Goal: Transaction & Acquisition: Purchase product/service

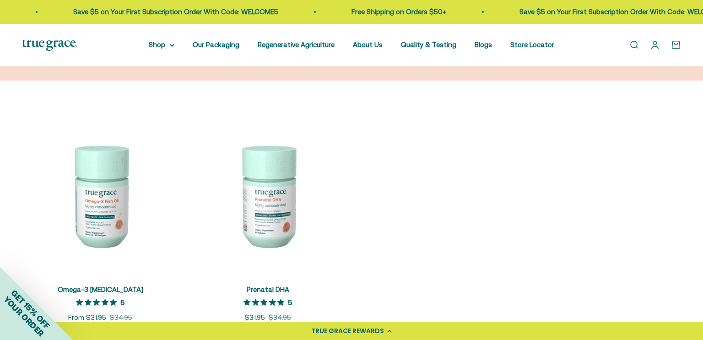
scroll to position [138, 0]
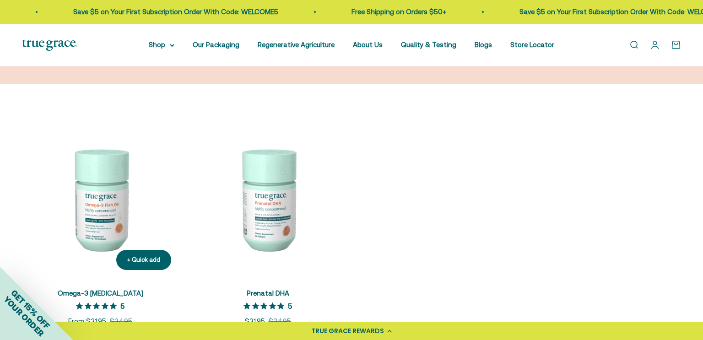
click at [97, 226] on img at bounding box center [100, 199] width 157 height 157
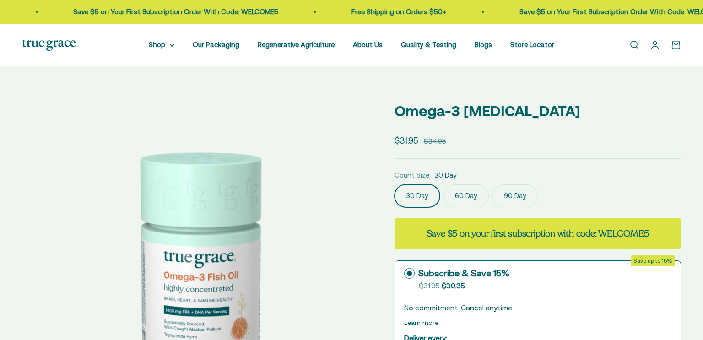
click at [510, 195] on label "90 Day" at bounding box center [514, 195] width 45 height 23
click at [394, 184] on input "90 Day" at bounding box center [394, 184] width 0 height 0
radio input "true"
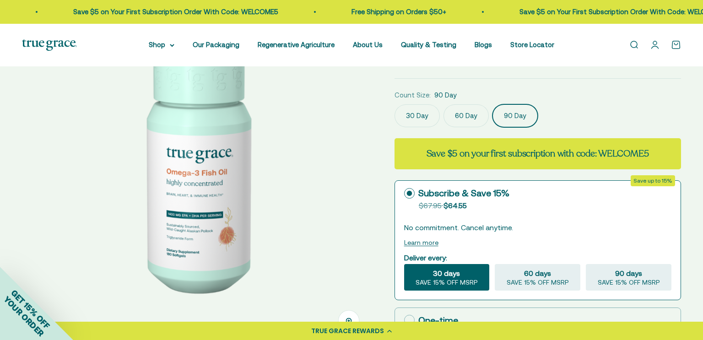
scroll to position [95, 0]
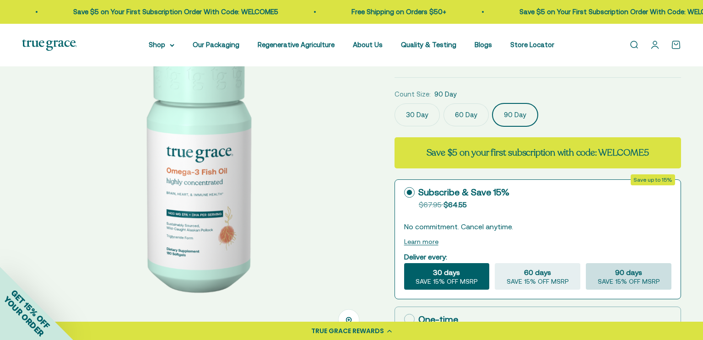
click at [625, 272] on span "90 days" at bounding box center [628, 272] width 27 height 11
click at [586, 263] on input "90 days SAVE 15% OFF MSRP" at bounding box center [585, 263] width 0 height 0
radio input "true"
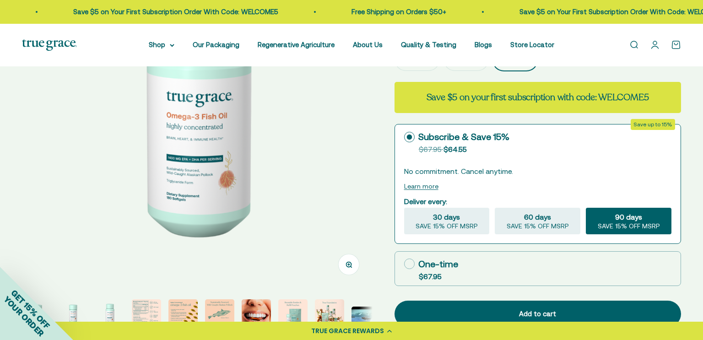
scroll to position [146, 0]
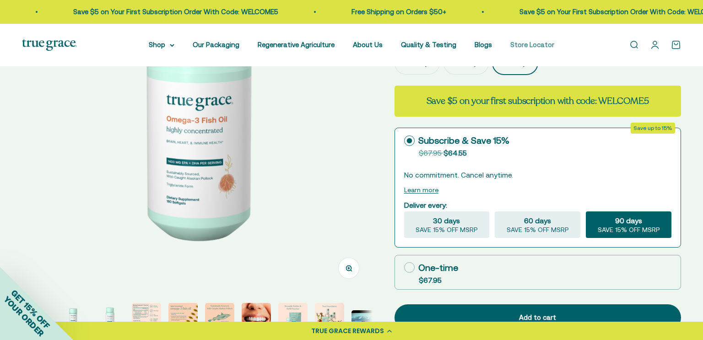
click at [523, 46] on link "Store Locator" at bounding box center [532, 45] width 44 height 8
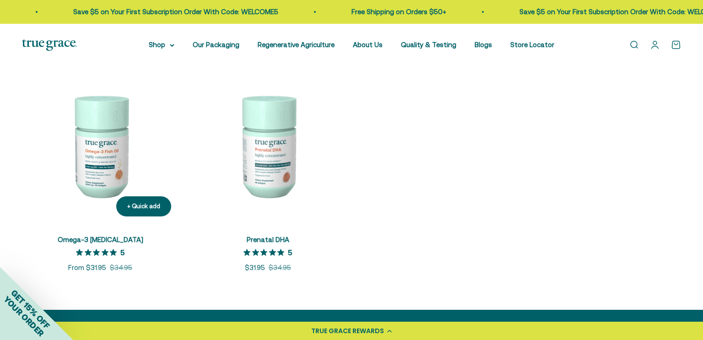
click at [103, 176] on img at bounding box center [100, 145] width 157 height 157
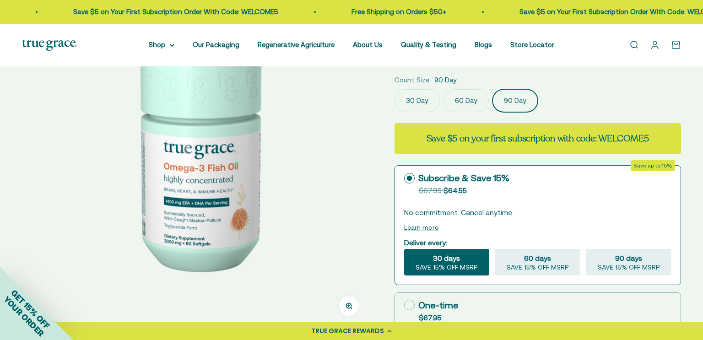
scroll to position [0, 723]
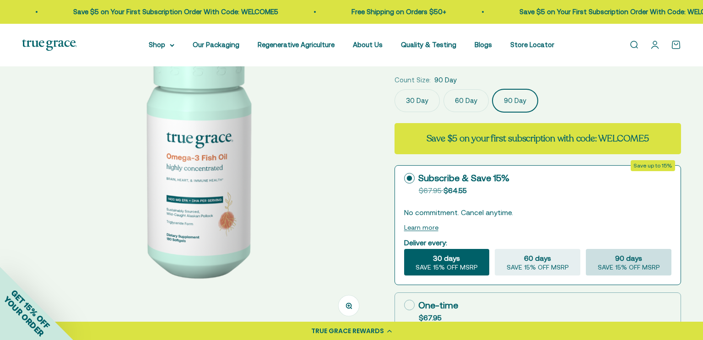
click at [633, 267] on span "SAVE 15% OFF MSRP" at bounding box center [629, 268] width 62 height 8
click at [586, 249] on input "90 days SAVE 15% OFF MSRP" at bounding box center [585, 249] width 0 height 0
radio input "true"
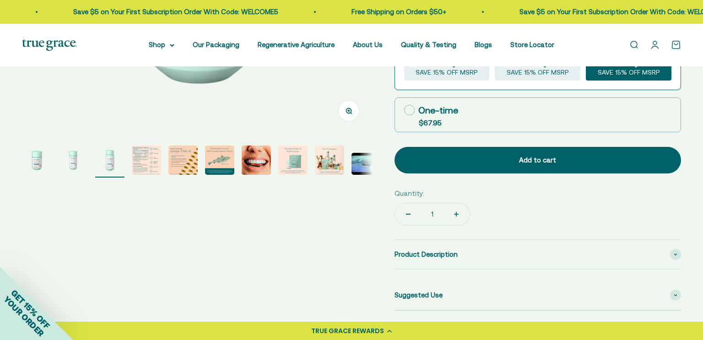
scroll to position [301, 0]
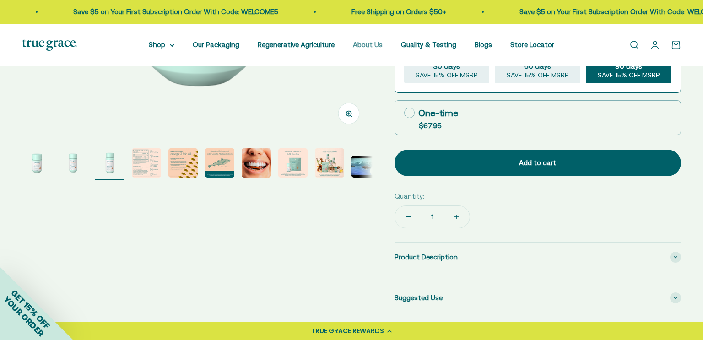
click at [372, 46] on link "About Us" at bounding box center [368, 45] width 30 height 8
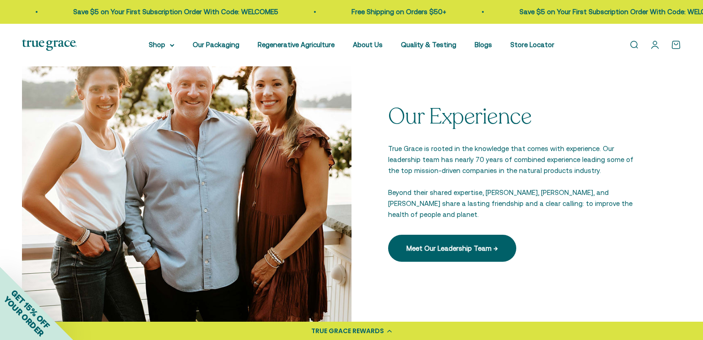
scroll to position [1310, 0]
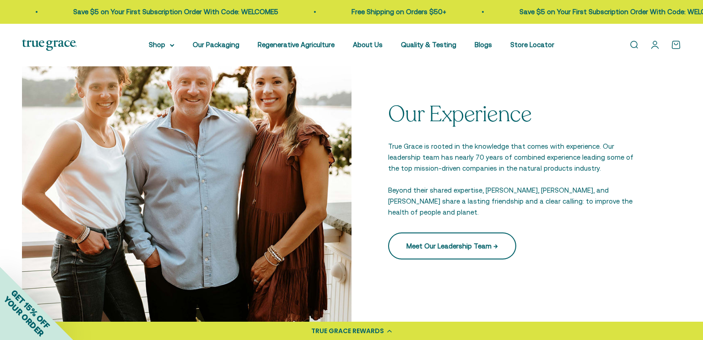
click at [490, 242] on link "Meet Our Leadership Team →" at bounding box center [452, 245] width 128 height 27
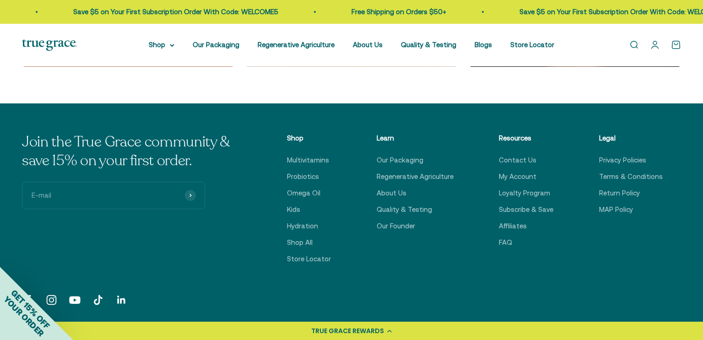
scroll to position [1831, 0]
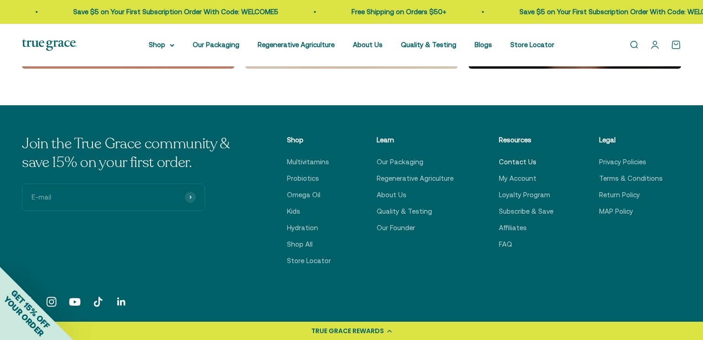
click at [508, 161] on link "Contact Us" at bounding box center [518, 162] width 38 height 11
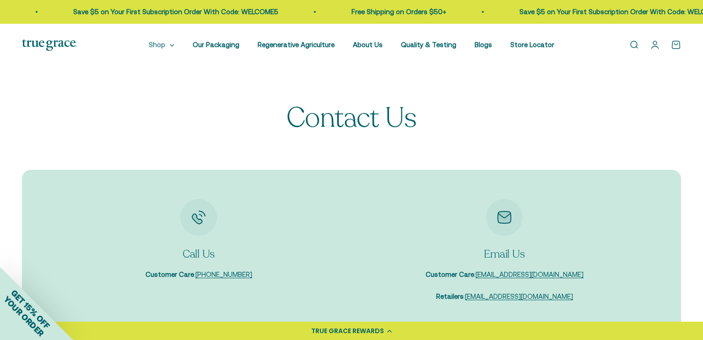
click at [174, 44] on icon at bounding box center [172, 45] width 5 height 3
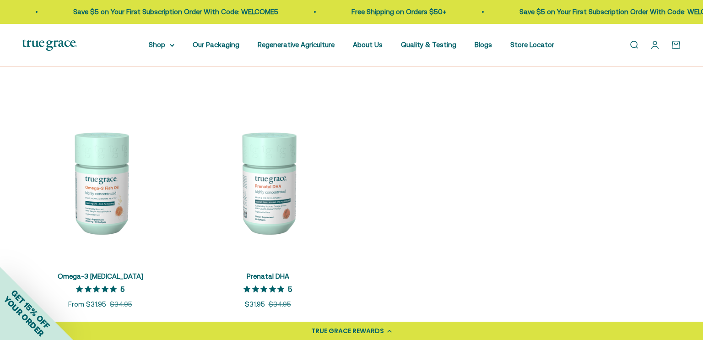
scroll to position [168, 0]
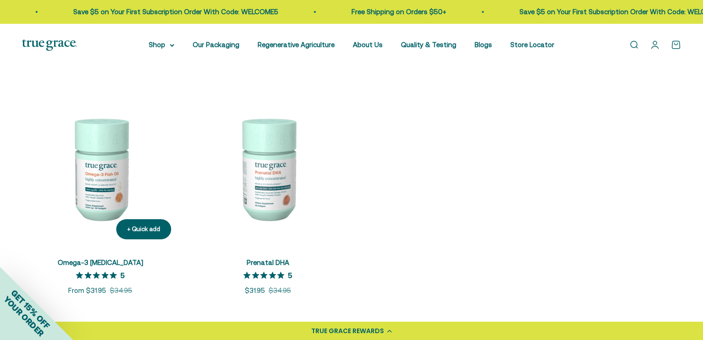
click at [104, 195] on img at bounding box center [100, 168] width 157 height 157
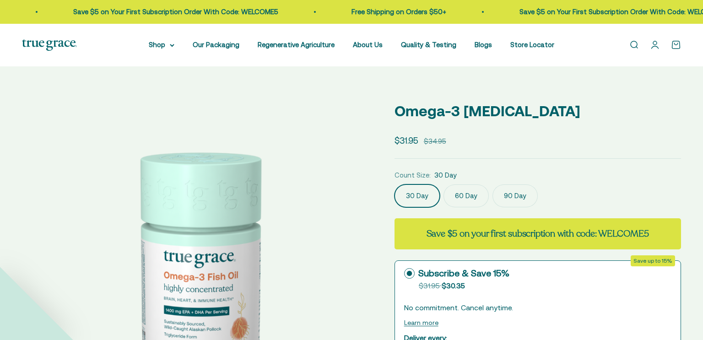
click at [512, 196] on label "90 Day" at bounding box center [514, 195] width 45 height 23
click at [394, 184] on input "90 Day" at bounding box center [394, 184] width 0 height 0
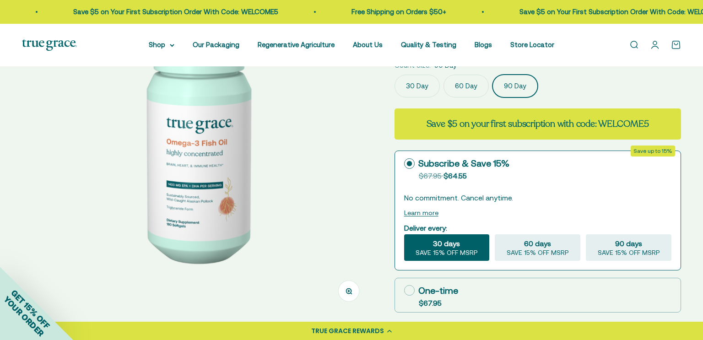
scroll to position [125, 0]
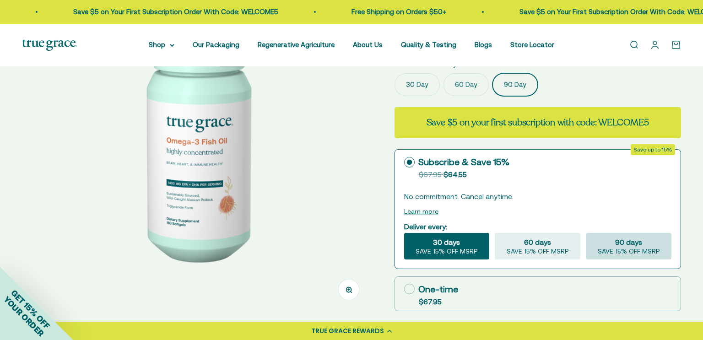
click at [621, 246] on span "90 days" at bounding box center [628, 242] width 27 height 11
click at [586, 233] on input "90 days SAVE 15% OFF MSRP" at bounding box center [585, 232] width 0 height 0
radio input "true"
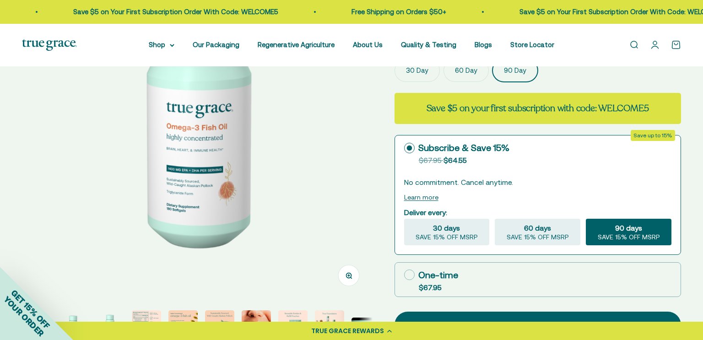
scroll to position [140, 0]
